Goal: Task Accomplishment & Management: Use online tool/utility

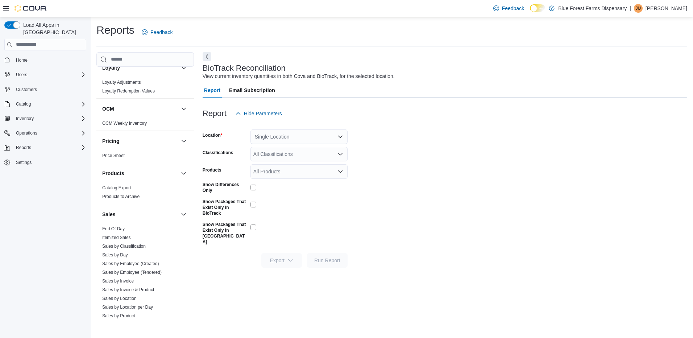
scroll to position [338, 0]
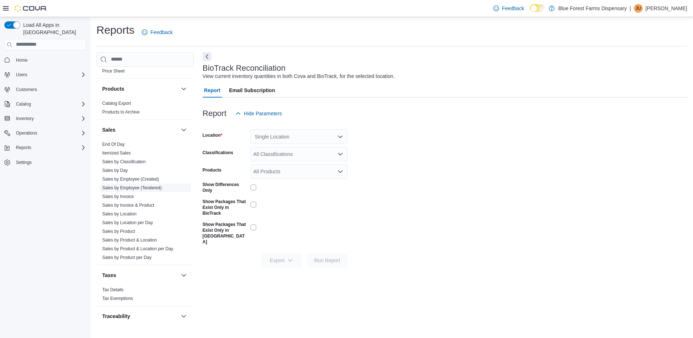
click at [151, 188] on link "Sales by Employee (Tendered)" at bounding box center [131, 187] width 59 height 5
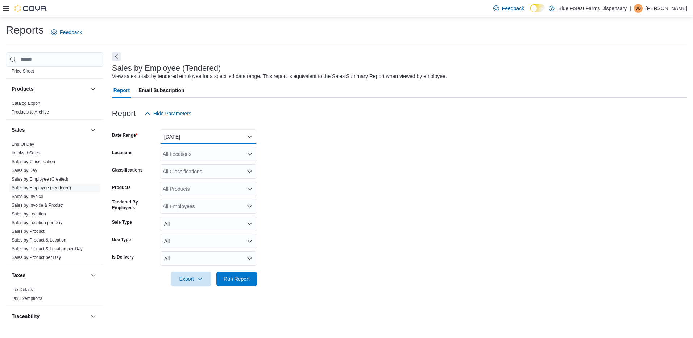
click at [251, 137] on button "Yesterday" at bounding box center [208, 136] width 97 height 14
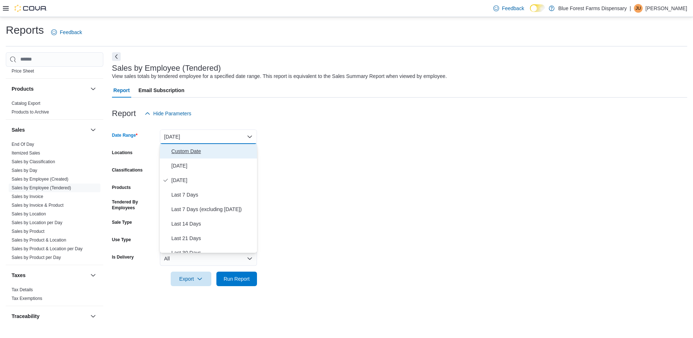
click at [202, 152] on span "Custom Date" at bounding box center [212, 151] width 83 height 9
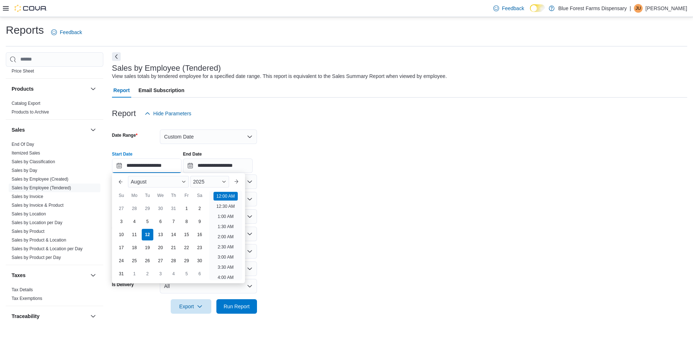
click at [179, 170] on input "**********" at bounding box center [147, 165] width 70 height 14
click at [122, 208] on div "27" at bounding box center [121, 208] width 13 height 13
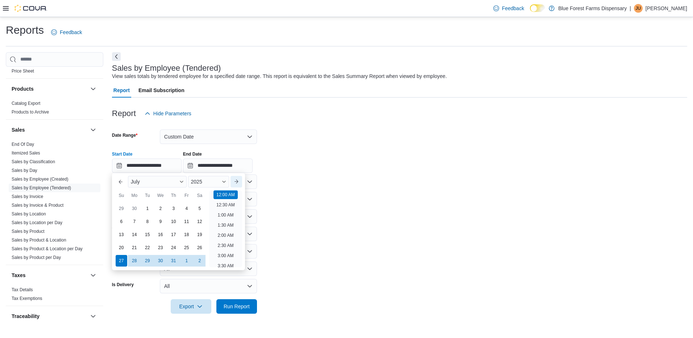
click at [239, 182] on button "Next month" at bounding box center [236, 182] width 12 height 12
type input "**********"
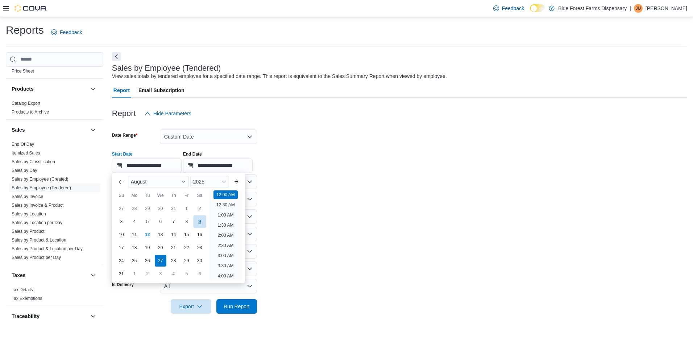
click at [197, 219] on div "9" at bounding box center [199, 221] width 13 height 13
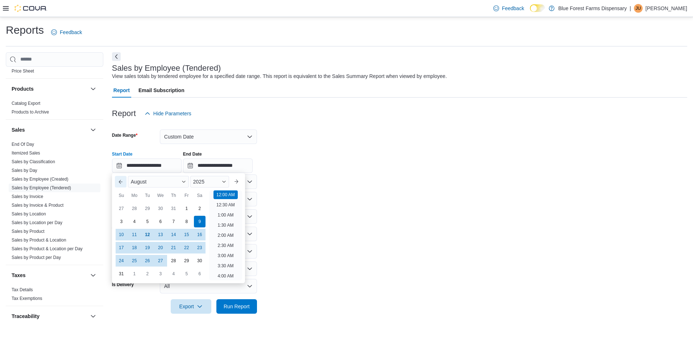
click at [120, 182] on button "Previous Month" at bounding box center [121, 182] width 12 height 12
click at [123, 260] on div "27" at bounding box center [121, 260] width 13 height 13
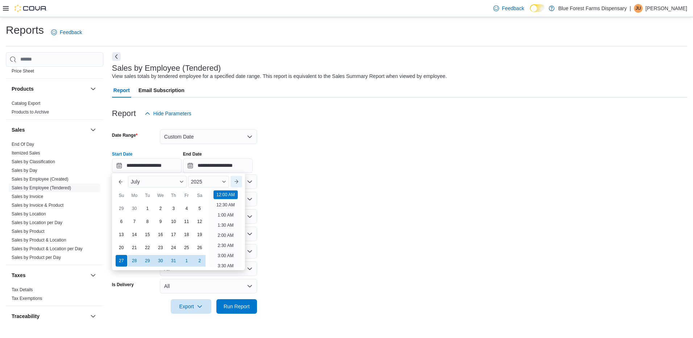
click at [240, 182] on button "Next month" at bounding box center [236, 182] width 12 height 12
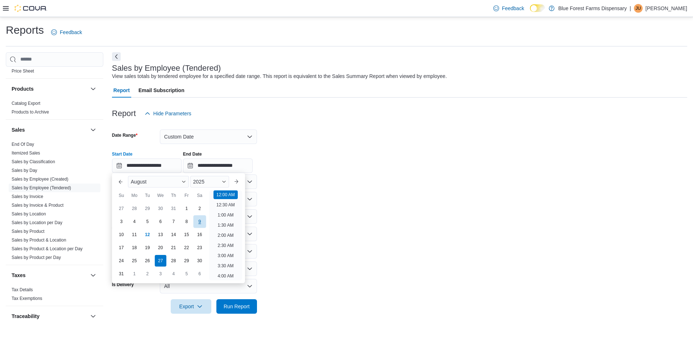
click at [200, 217] on div "9" at bounding box center [199, 221] width 13 height 13
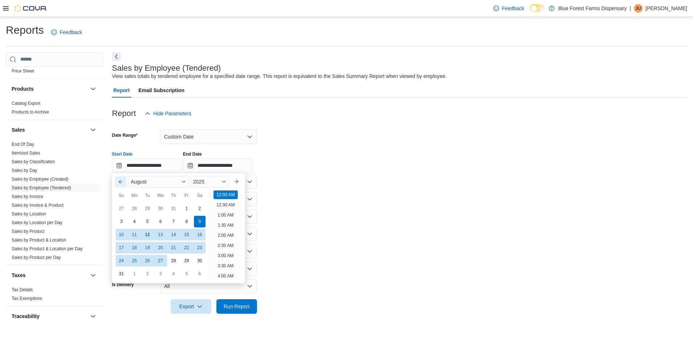
click at [120, 182] on button "Previous Month" at bounding box center [121, 182] width 12 height 12
click at [121, 260] on div "27" at bounding box center [121, 260] width 13 height 13
type input "**********"
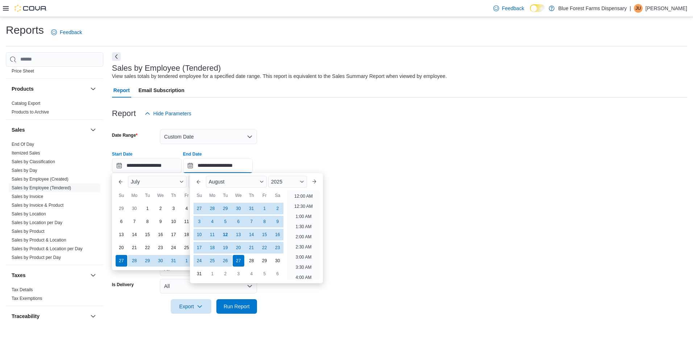
click at [231, 166] on input "**********" at bounding box center [218, 165] width 70 height 14
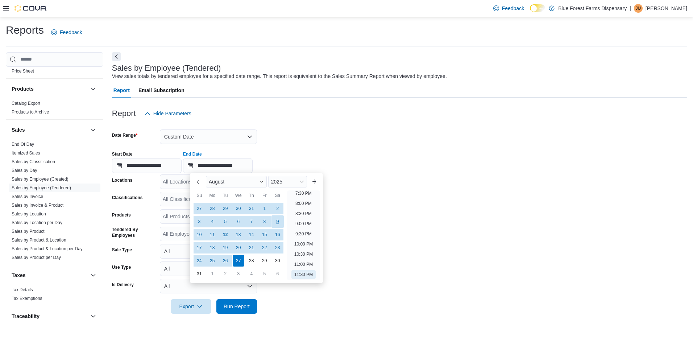
drag, startPoint x: 280, startPoint y: 221, endPoint x: 272, endPoint y: 222, distance: 7.7
click at [279, 221] on div "9" at bounding box center [277, 221] width 13 height 13
type input "**********"
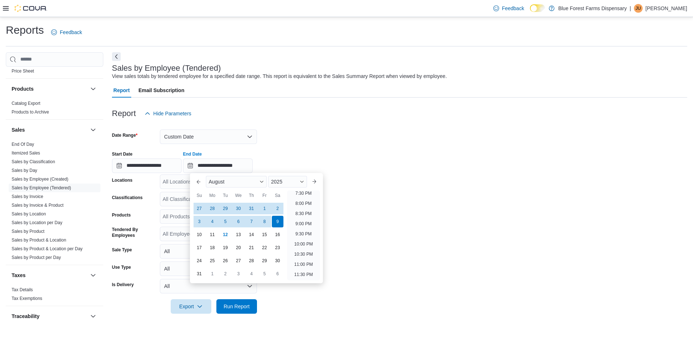
click at [374, 123] on div at bounding box center [399, 125] width 575 height 9
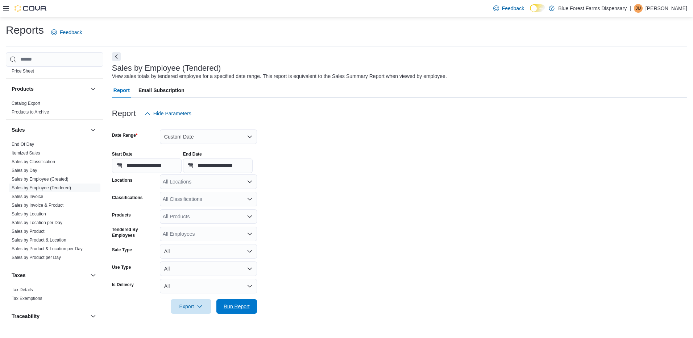
drag, startPoint x: 240, startPoint y: 306, endPoint x: 306, endPoint y: 281, distance: 70.9
click at [240, 306] on span "Run Report" at bounding box center [237, 306] width 26 height 7
click at [240, 306] on span "Run Report" at bounding box center [237, 305] width 26 height 7
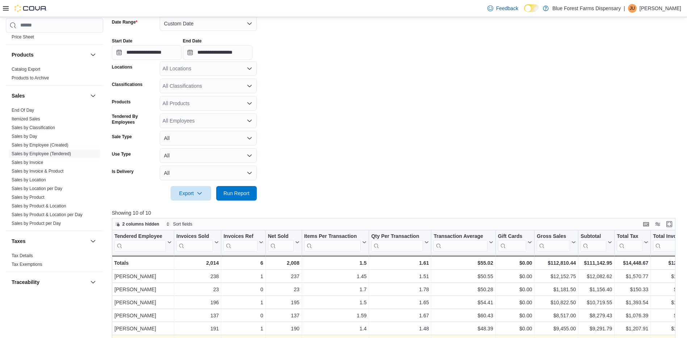
scroll to position [100, 0]
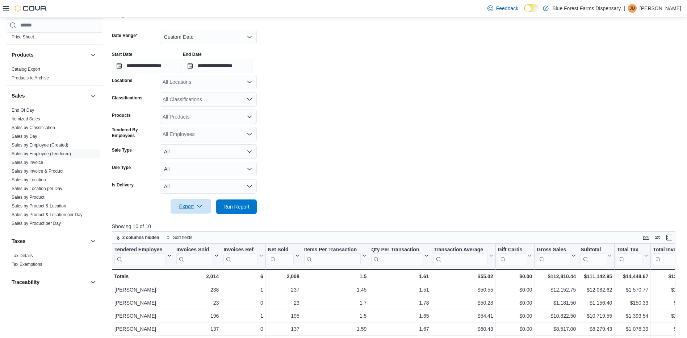
click at [203, 205] on icon "button" at bounding box center [200, 206] width 6 height 6
click at [203, 222] on span "Export to Excel" at bounding box center [191, 221] width 33 height 6
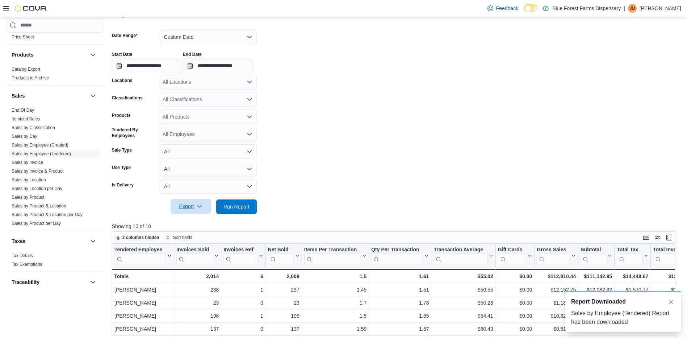
scroll to position [0, 0]
